Goal: Task Accomplishment & Management: Complete application form

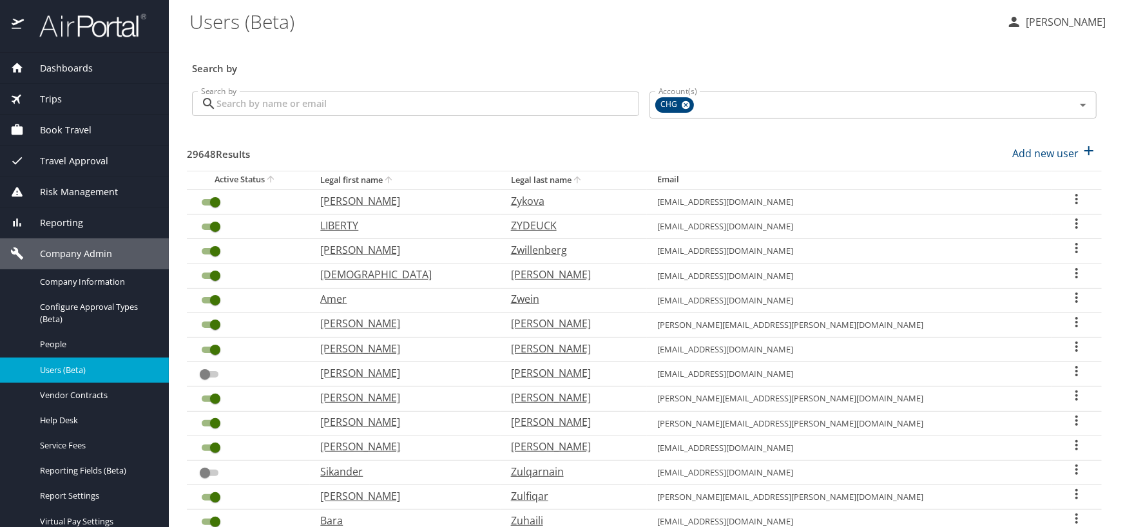
click at [263, 100] on input "Search by" at bounding box center [427, 103] width 423 height 24
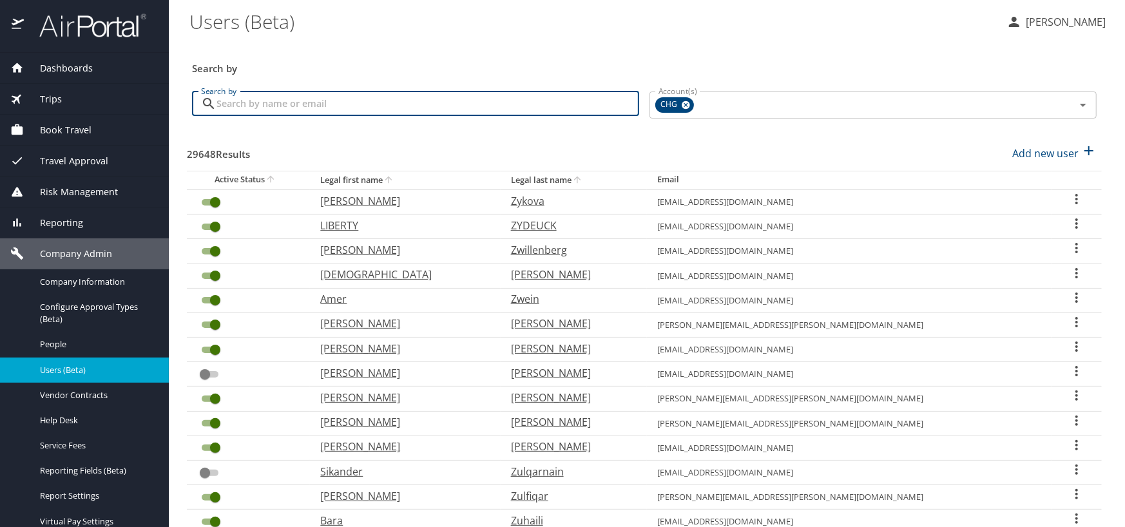
paste input "[EMAIL_ADDRESS][DOMAIN_NAME]"
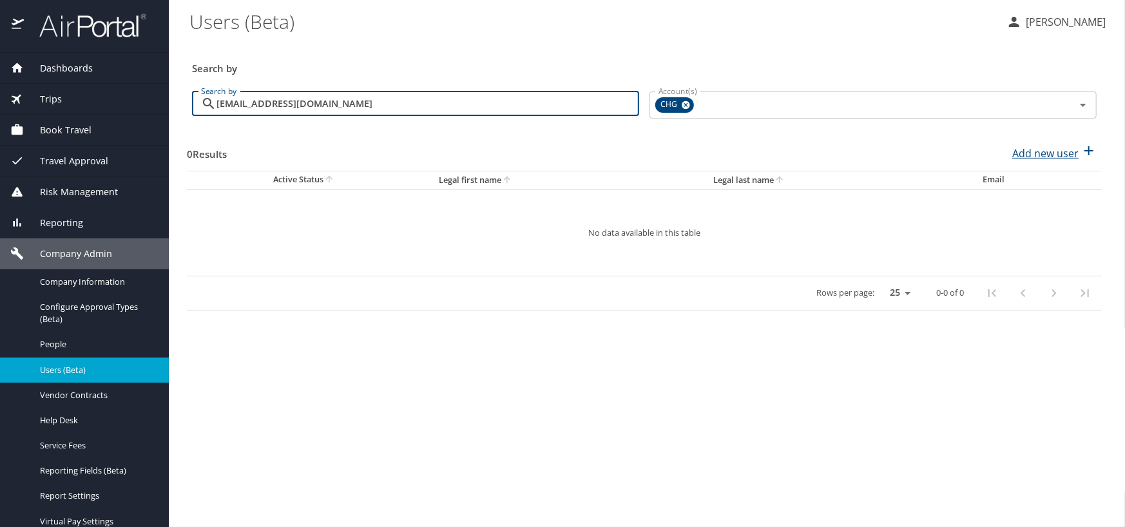
type input "[EMAIL_ADDRESS][DOMAIN_NAME]"
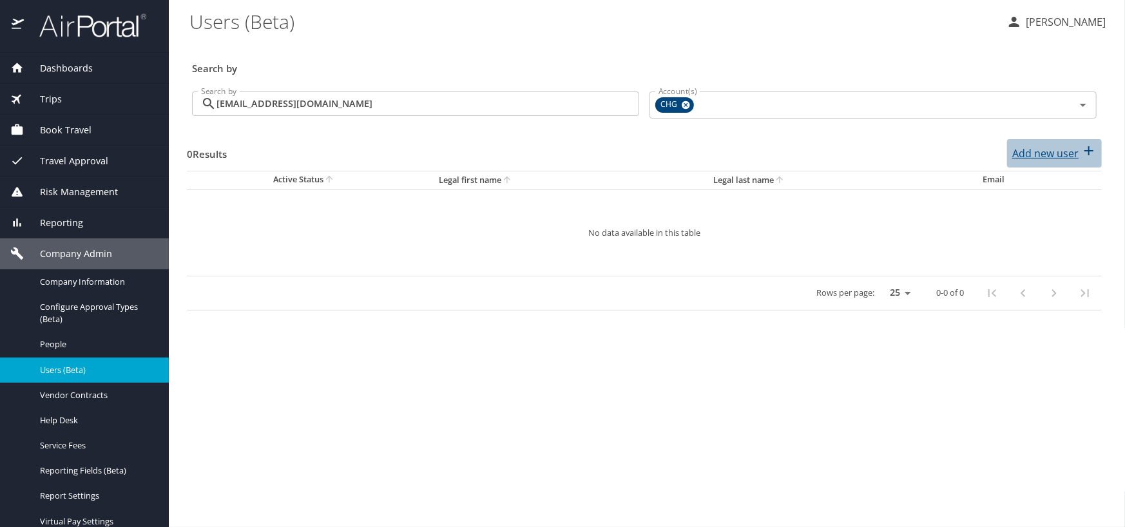
click at [1018, 152] on p "Add new user" at bounding box center [1045, 153] width 66 height 15
select select "US"
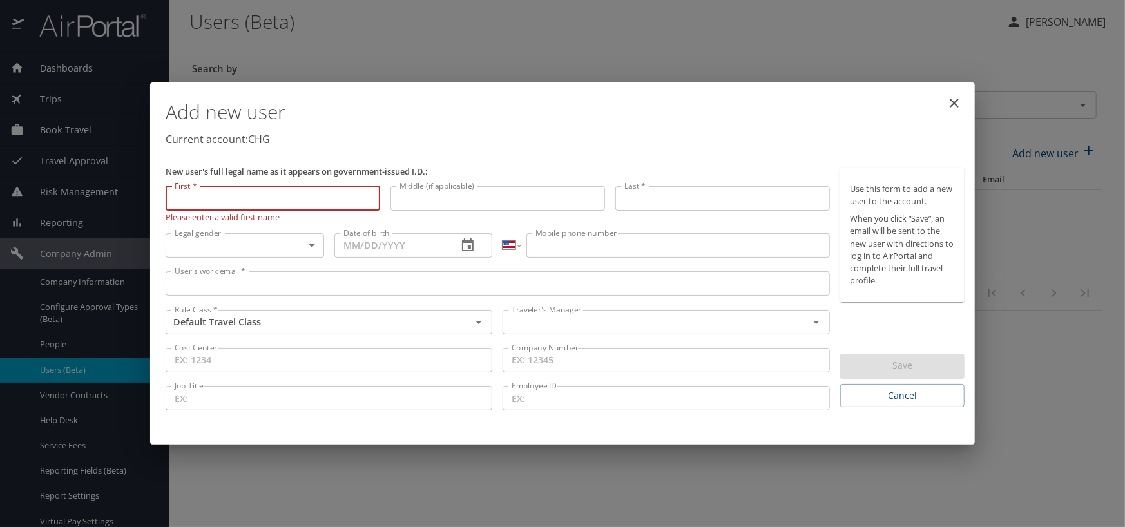
click at [234, 196] on input "First *" at bounding box center [273, 198] width 214 height 24
type input "MYKENZI"
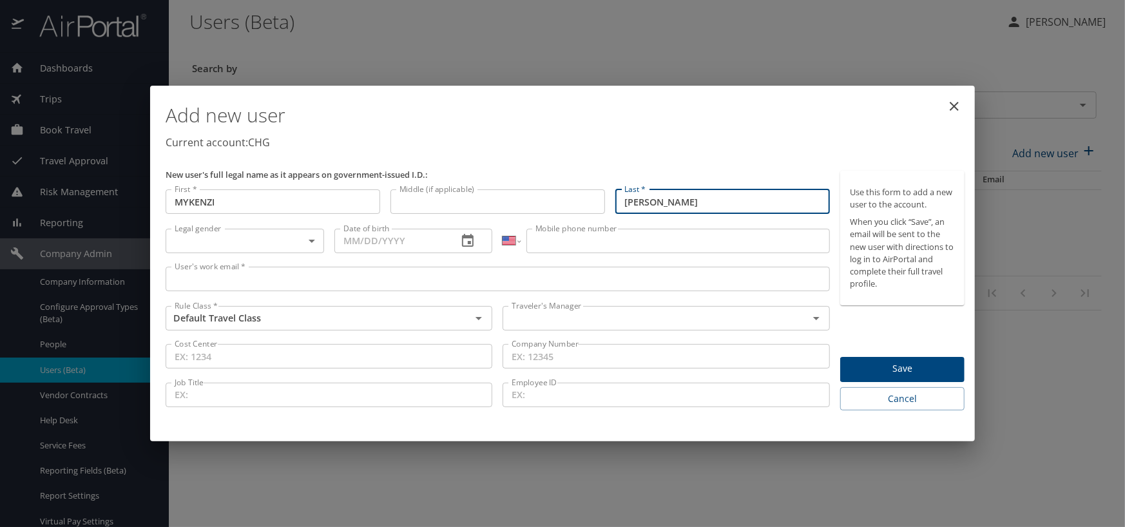
type input "[PERSON_NAME]"
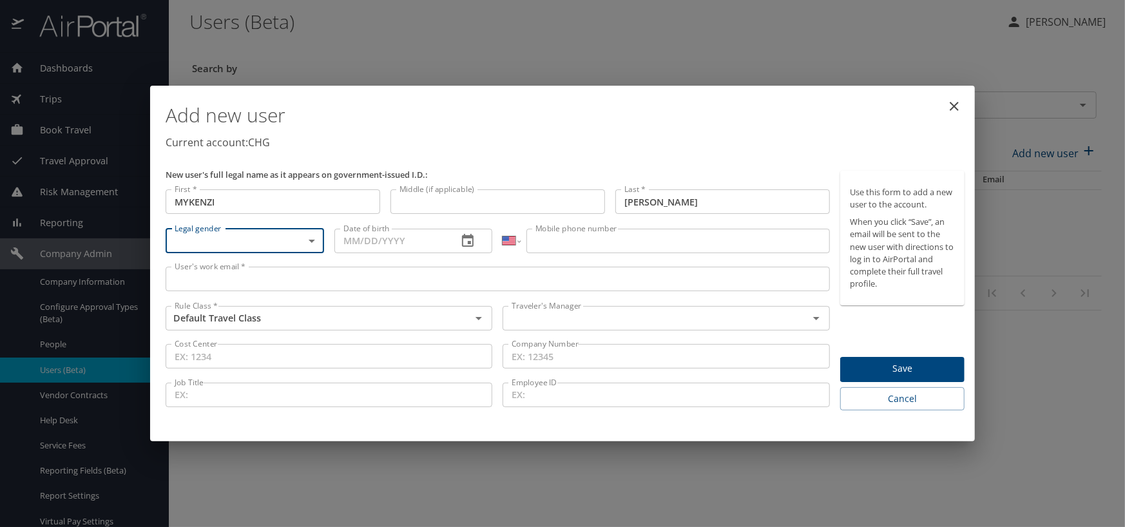
click at [220, 233] on body "Dashboards AirPortal 360™ Manager My Travel Dashboard Trips Airtinerary® Lookup…" at bounding box center [562, 263] width 1125 height 527
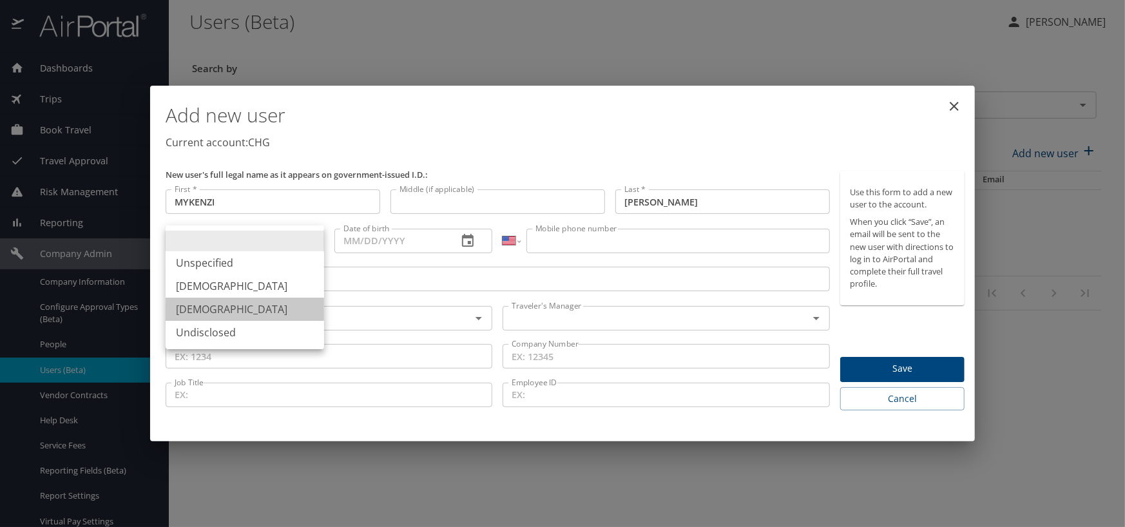
click at [211, 305] on li "[DEMOGRAPHIC_DATA]" at bounding box center [245, 309] width 158 height 23
type input "[DEMOGRAPHIC_DATA]"
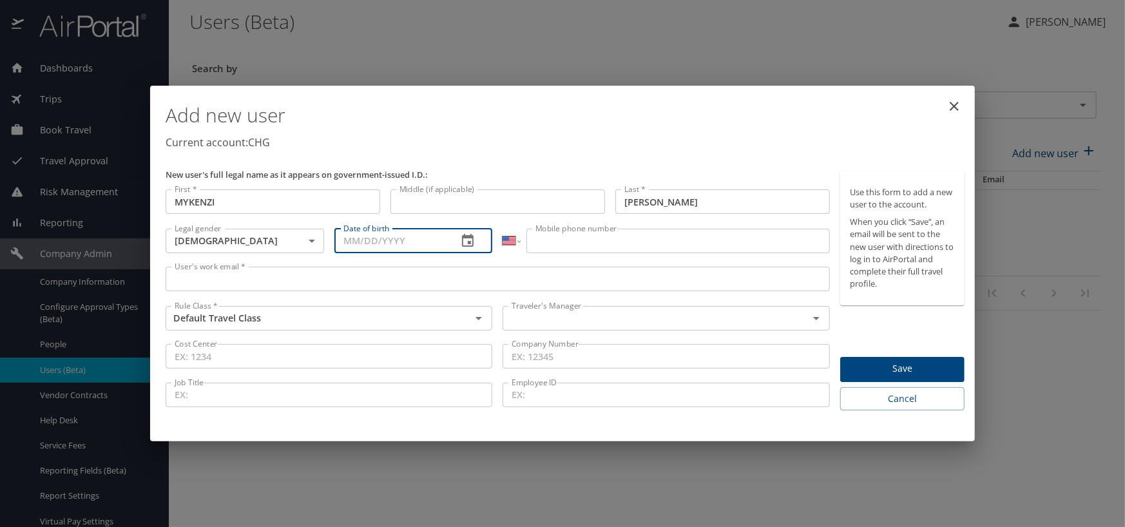
click at [354, 242] on input "Date of birth" at bounding box center [390, 241] width 113 height 24
type input "[DATE]"
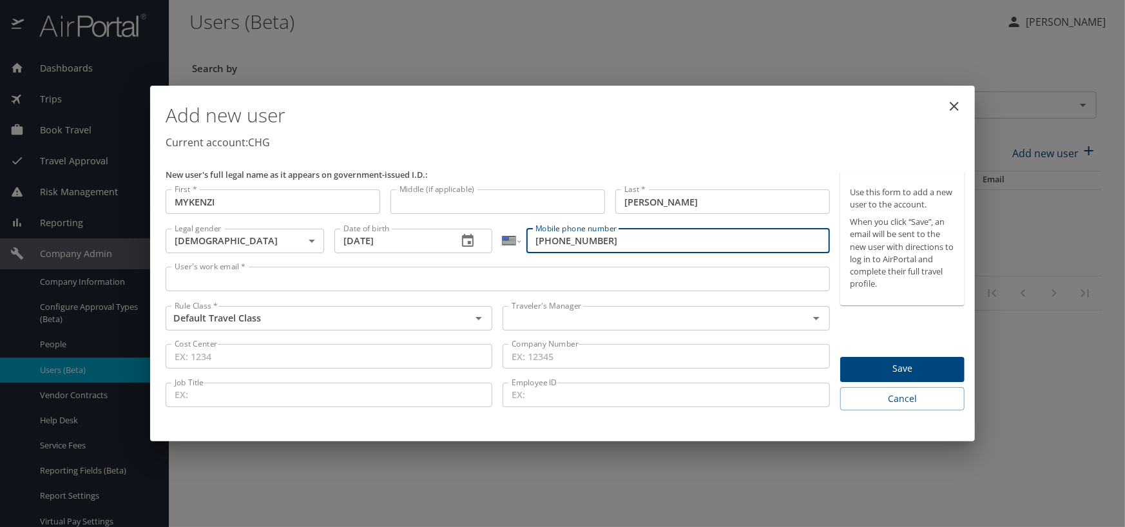
type input "[PHONE_NUMBER]"
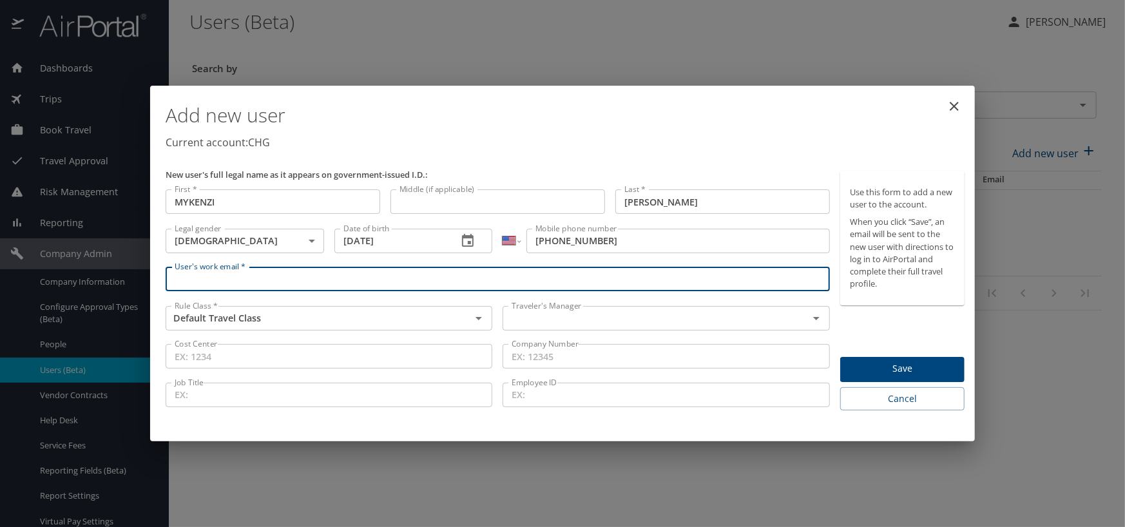
paste input "[EMAIL_ADDRESS][DOMAIN_NAME]"
type input "[EMAIL_ADDRESS][DOMAIN_NAME]"
click at [564, 316] on input "text" at bounding box center [646, 318] width 281 height 17
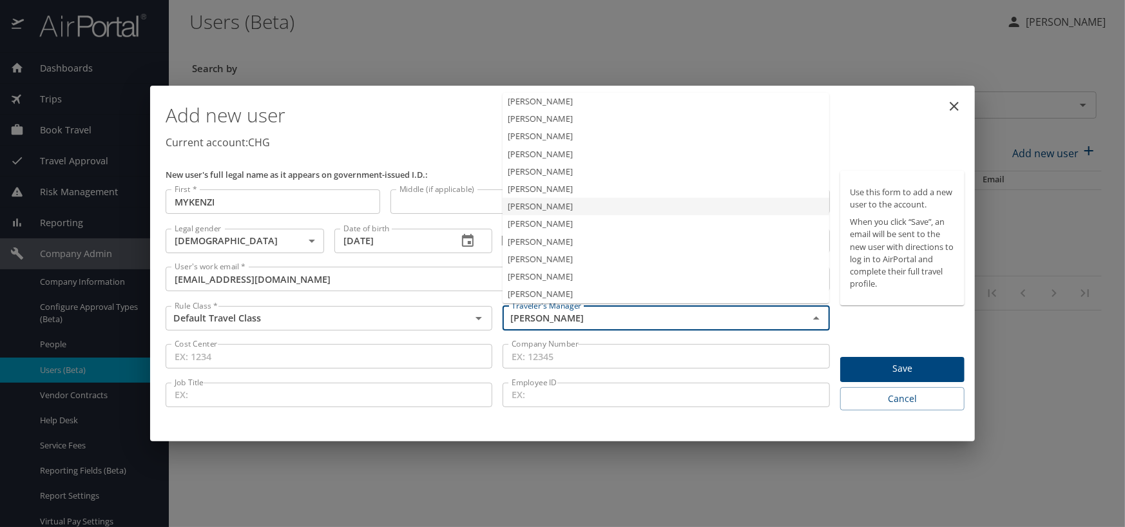
click at [535, 205] on li "[PERSON_NAME]" at bounding box center [665, 206] width 327 height 17
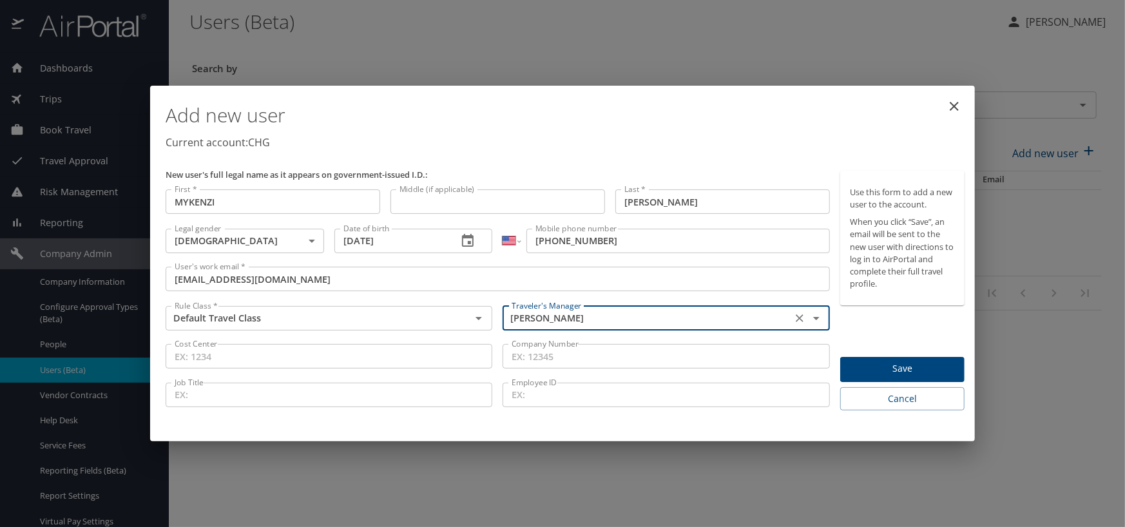
type input "[PERSON_NAME]"
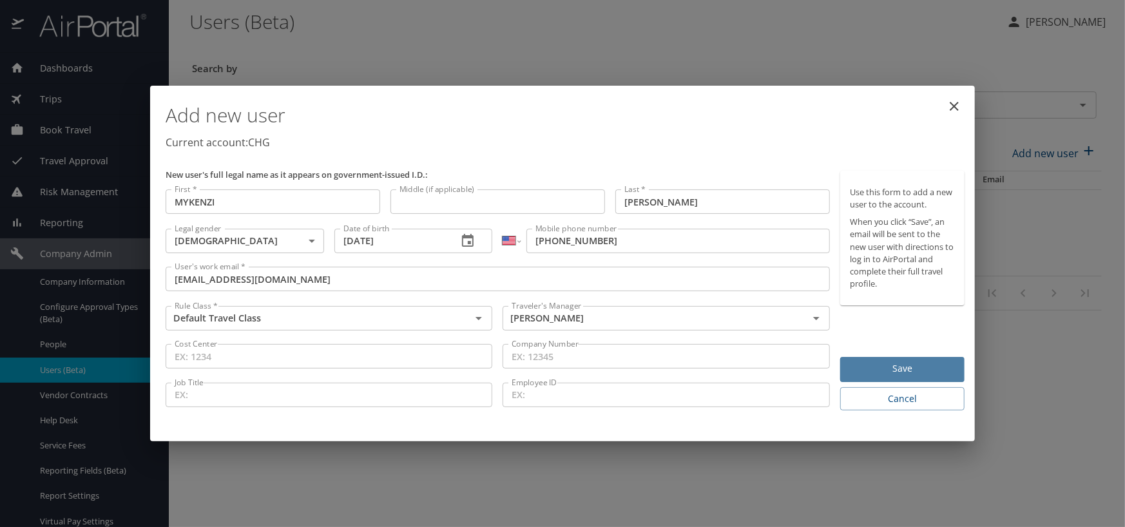
click at [898, 373] on span "Save" at bounding box center [902, 369] width 104 height 16
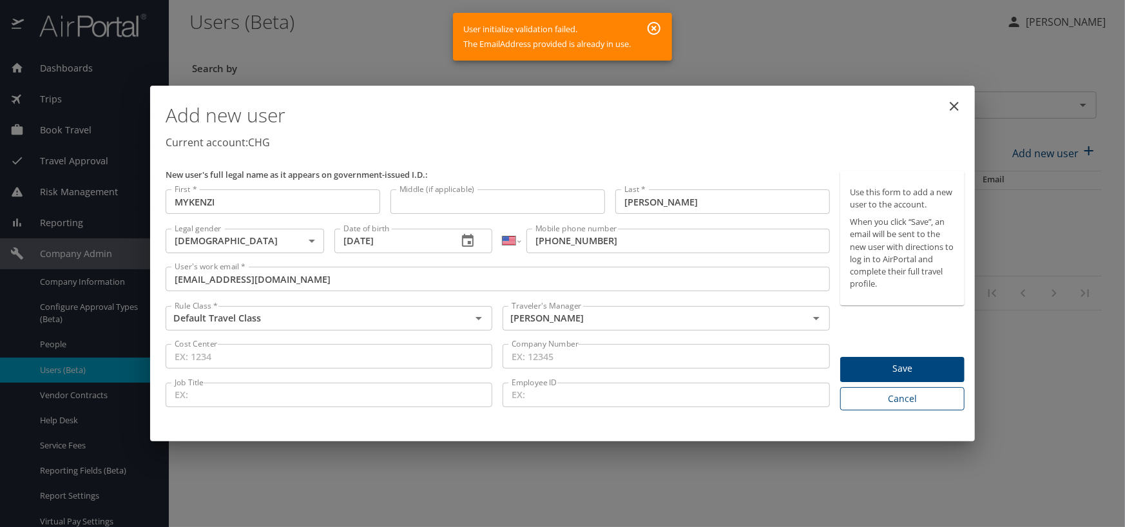
click at [900, 399] on span "Cancel" at bounding box center [902, 399] width 104 height 16
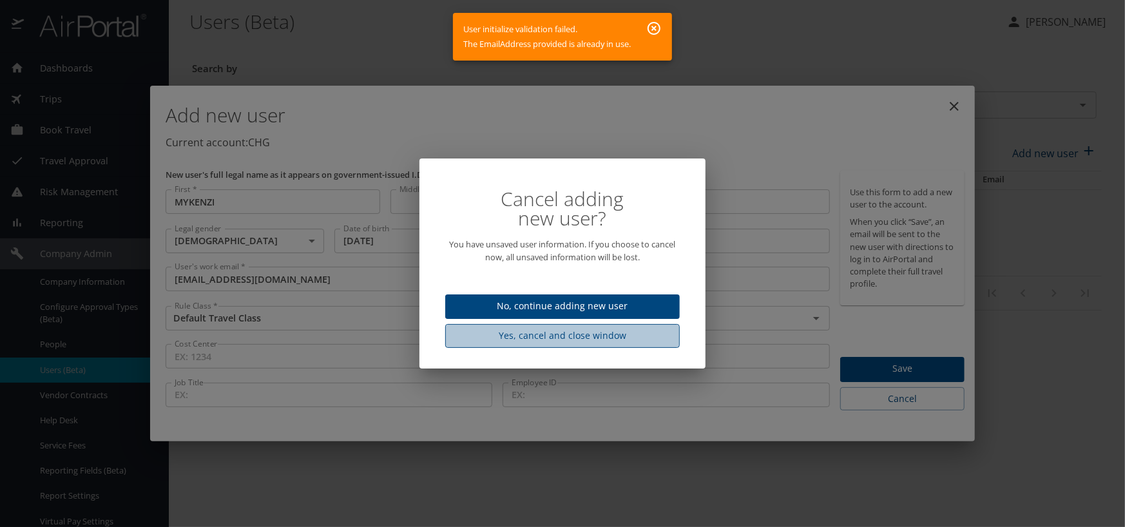
click at [580, 330] on span "Yes, cancel and close window" at bounding box center [562, 336] width 214 height 16
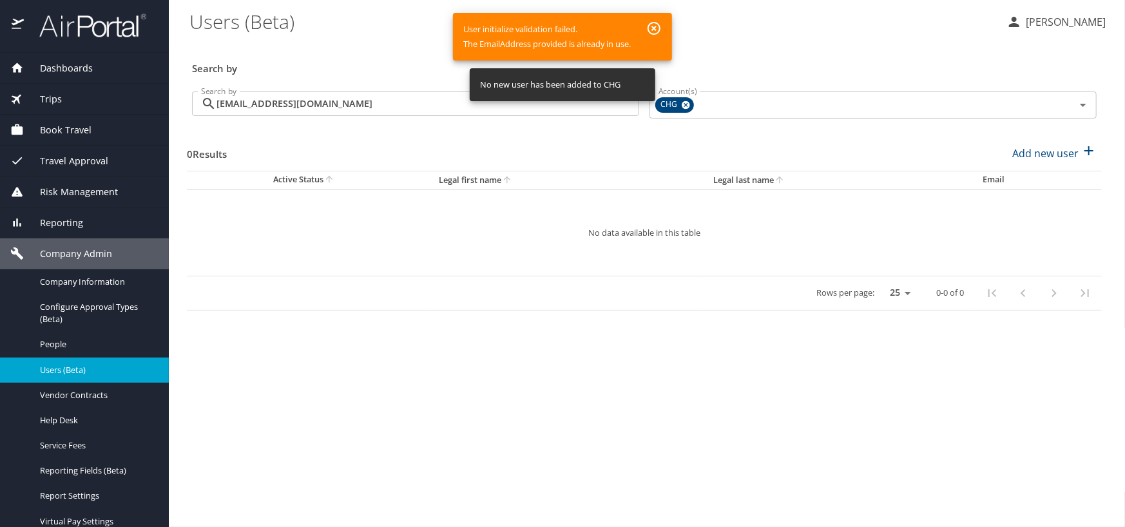
click at [658, 26] on icon "button" at bounding box center [653, 28] width 15 height 15
